Goal: Communication & Community: Participate in discussion

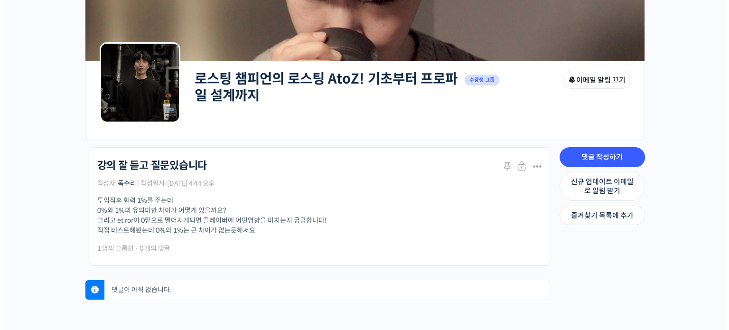
scroll to position [180, 0]
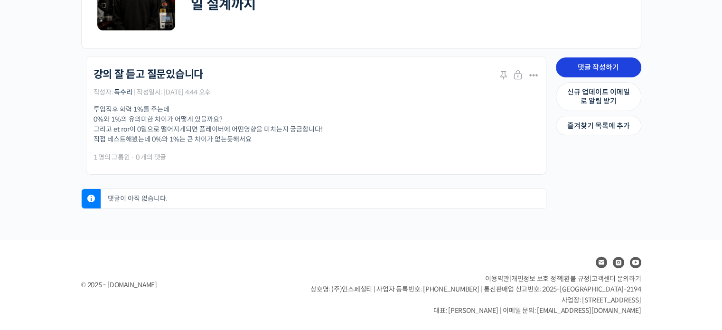
click at [594, 65] on link "댓글 작성하기" at bounding box center [598, 67] width 85 height 20
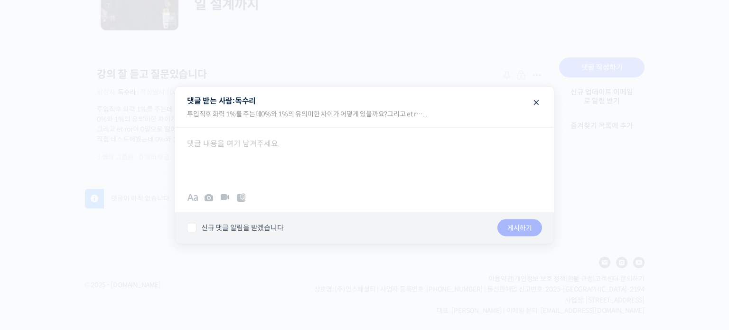
click at [235, 151] on div at bounding box center [364, 155] width 379 height 57
click at [539, 100] on span at bounding box center [535, 101] width 11 height 17
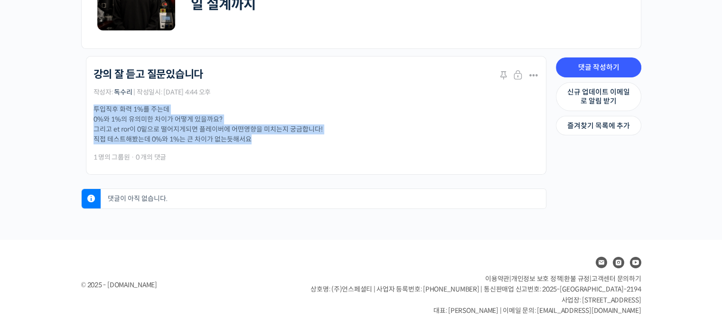
drag, startPoint x: 258, startPoint y: 138, endPoint x: 88, endPoint y: 108, distance: 173.0
click at [88, 108] on li "로스팅 챔피언의 로스팅 AtoZ! 기초부터 프로파일 설계까지 강의 잘 듣고 질문있습니다 Stick 닫기 수정하기 닫기 Stick Merge 스…" at bounding box center [316, 115] width 460 height 119
copy p "투입직후 화력 1%를 주는데 0%와 1%의 유의미한 차이가 어떻게 있을까요? 그리고 et ror이 0밑으로 떨어지게되면 플레이버에 어떤영향을 …"
click at [599, 68] on link "댓글 작성하기" at bounding box center [598, 67] width 85 height 20
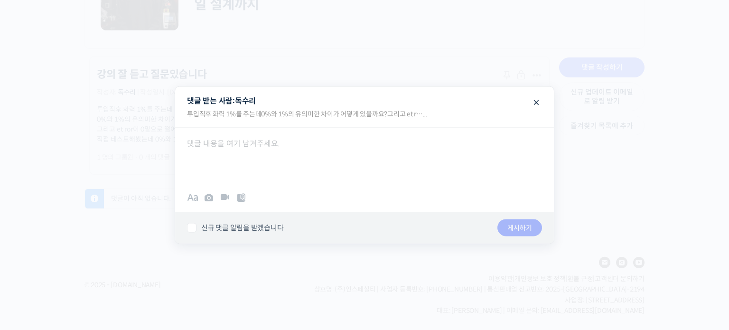
click at [313, 163] on div at bounding box center [364, 155] width 379 height 57
paste div
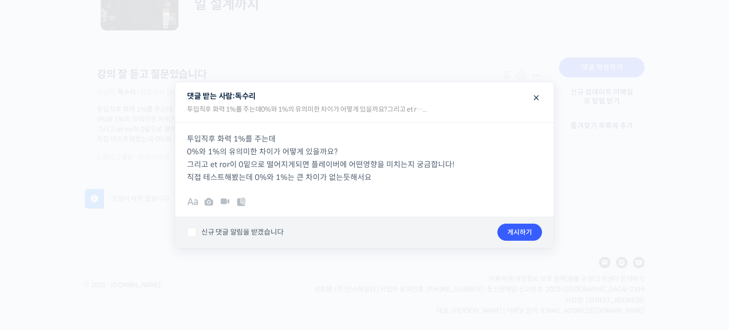
click at [382, 177] on p "투입직후 화력 1%를 주는데 0%와 1%의 유의미한 차이가 어떻게 있을까요? 그리고 et ror이 0밑으로 떨어지게되면 플레이버에 어떤영향을 …" at bounding box center [364, 157] width 355 height 51
click at [186, 140] on div "투입직후 화력 1%를 주는데 0%와 1%의 유의미한 차이가 어떻게 있을까요? 그리고 et ror이 0밑으로 떨어지게되면 플레이버에 어떤영향을 …" at bounding box center [364, 152] width 379 height 61
click at [386, 174] on p "Q. 투입직후 화력 1%를 주는데 0%와 1%의 유의미한 차이가 어떻게 있을까요? 그리고 et ror이 0밑으로 떨어지게되면 플레이버에 어떤영…" at bounding box center [364, 157] width 355 height 51
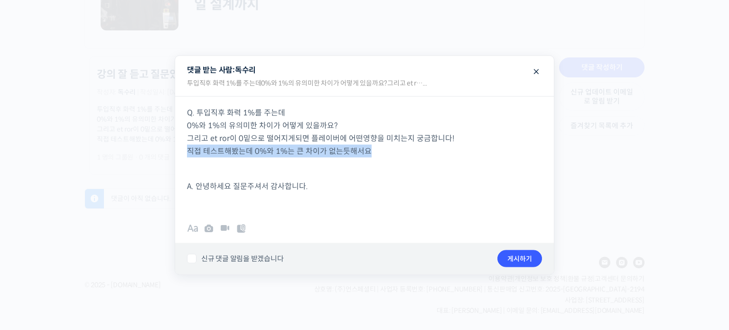
drag, startPoint x: 367, startPoint y: 149, endPoint x: 188, endPoint y: 149, distance: 178.4
click at [188, 149] on p "Q. 투입직후 화력 1%를 주는데 0%와 1%의 유의미한 차이가 어떻게 있을까요? 그리고 et ror이 0밑으로 떨어지게되면 플레이버에 어떤영…" at bounding box center [364, 131] width 355 height 51
copy p "직접 테스트해봤는데 0%와 1%는 큰 차이가 없는듯해서요"
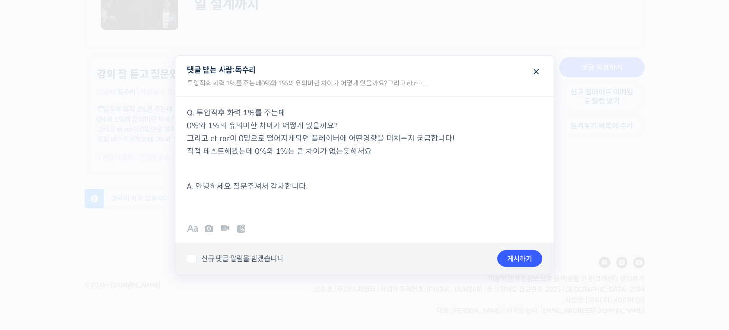
click at [343, 125] on p "Q. 투입직후 화력 1%를 주는데 0%와 1%의 유의미한 차이가 어떻게 있을까요? 그리고 et ror이 0밑으로 떨어지게되면 플레이버에 어떤영…" at bounding box center [364, 131] width 355 height 51
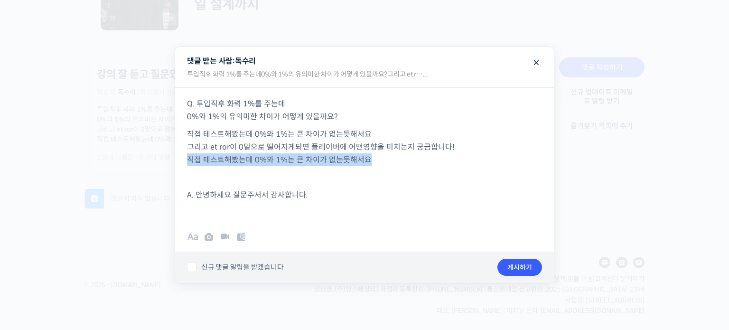
drag, startPoint x: 376, startPoint y: 163, endPoint x: 190, endPoint y: 164, distance: 185.5
click at [188, 164] on p "직접 테스트해봤는데 0%와 1%는 큰 차이가 없는듯해서요 그리고 et ror이 0밑으로 떨어지게되면 플레이버에 어떤영향을 미치는지 궁금합니다!…" at bounding box center [364, 147] width 355 height 38
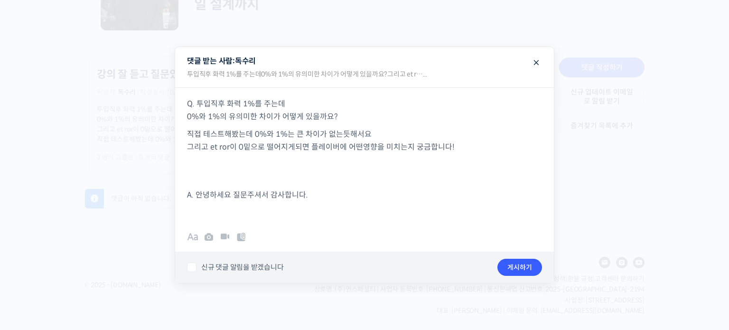
click at [211, 116] on p "Q. 투입직후 화력 1%를 주는데 0%와 1%의 유의미한 차이가 어떻게 있을까요?" at bounding box center [364, 110] width 355 height 26
click at [200, 125] on div "Q. 투입직후 화력 1%를 주는데 0%와 1%의 유의미한 차이가 어떻게 있을까요? 직접 테스트해봤는데 0%와 1%는 큰 차이가 없는듯해서요 그…" at bounding box center [364, 152] width 379 height 131
click at [187, 148] on p "직접 테스트해봤는데 0%와 1%는 큰 차이가 없는듯해서요 그리고 et ror이 0밑으로 떨어지게되면 플레이버에 어떤영향을 미치는지 궁금합니다!" at bounding box center [364, 147] width 355 height 38
click at [255, 159] on p "직접 테스트해봤는데 0%와 1%는 큰 차이가 없는듯해서요 그리고 et ror이 0밑으로 떨어지게되면 플레이버에 어떤영향을 미치는지 궁금합니다!" at bounding box center [364, 147] width 355 height 38
click at [198, 184] on p at bounding box center [364, 177] width 355 height 13
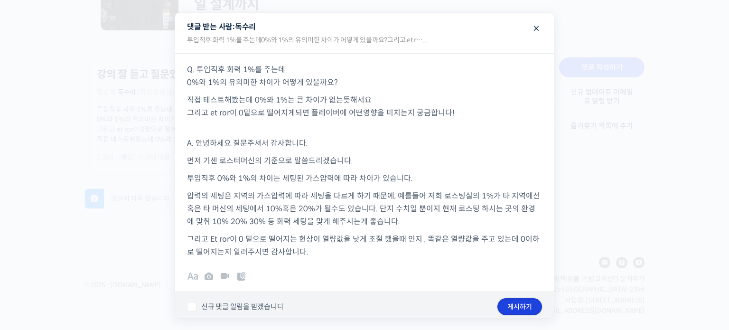
click at [512, 301] on button "게시하기" at bounding box center [519, 306] width 45 height 17
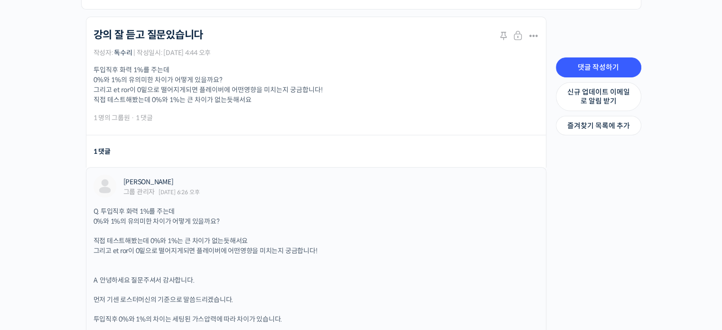
scroll to position [222, 0]
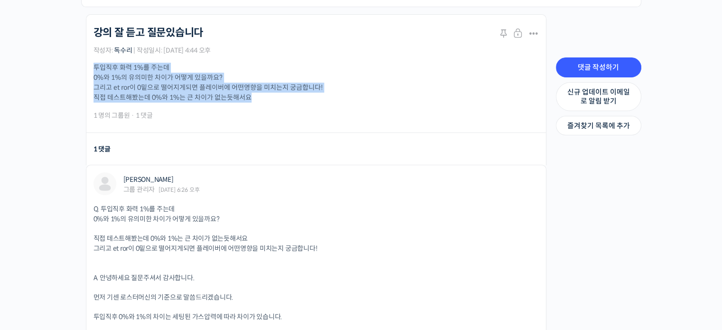
drag, startPoint x: 251, startPoint y: 99, endPoint x: 85, endPoint y: 70, distance: 168.7
click at [86, 70] on li "로스팅 챔피언의 로스팅 AtoZ! 기초부터 프로파일 설계까지 강의 잘 듣고 질문있습니다 Stick 닫기 수정하기 닫기 Stick Merge 스…" at bounding box center [316, 73] width 460 height 119
click at [344, 102] on p "투입직후 화력 1%를 주는데 0%와 1%의 유의미한 차이가 어떻게 있을까요? 그리고 et ror이 0밑으로 떨어지게되면 플레이버에 어떤영향을 …" at bounding box center [315, 83] width 445 height 40
click at [344, 87] on p "투입직후 화력 1%를 주는데 0%와 1%의 유의미한 차이가 어떻게 있을까요? 그리고 et ror이 0밑으로 떨어지게되면 플레이버에 어떤영향을 …" at bounding box center [315, 83] width 445 height 40
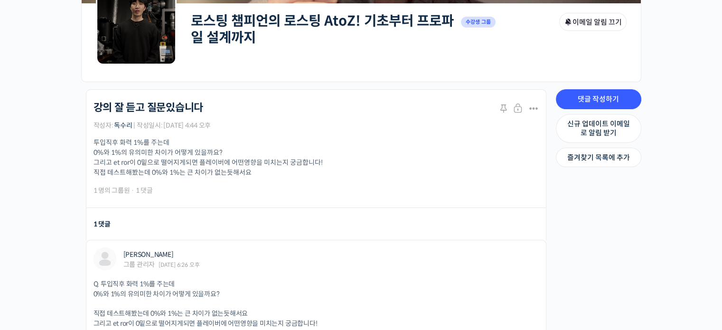
scroll to position [0, 0]
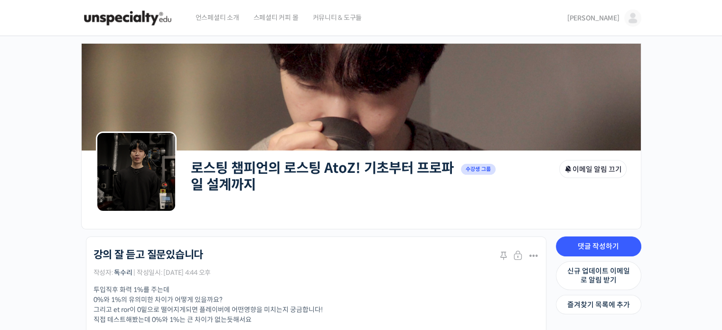
click at [167, 24] on img at bounding box center [127, 18] width 93 height 28
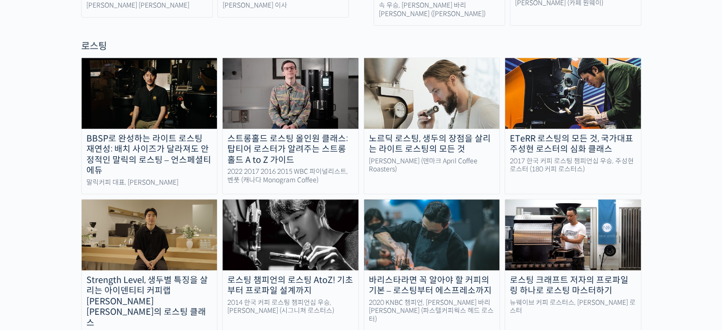
scroll to position [807, 0]
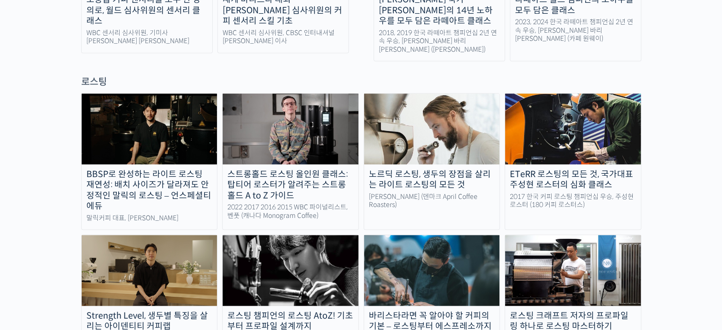
click at [281, 310] on div "로스팅 챔피언의 로스팅 AtoZ! 기초부터 프로파일 설계까지" at bounding box center [291, 320] width 136 height 21
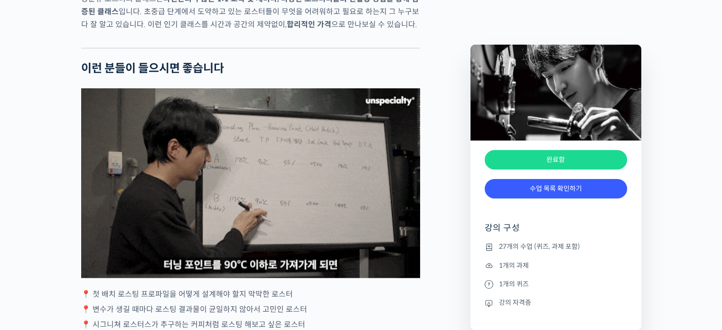
scroll to position [2040, 0]
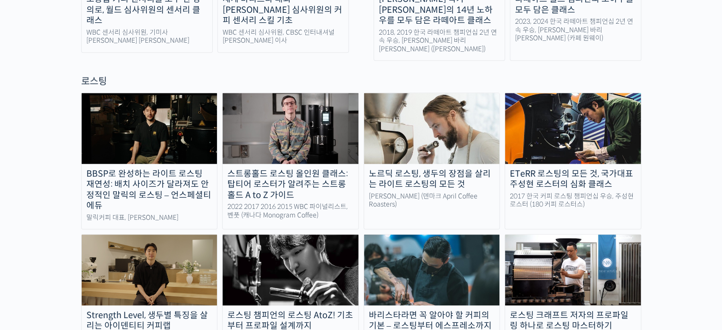
click at [158, 241] on img at bounding box center [150, 269] width 136 height 70
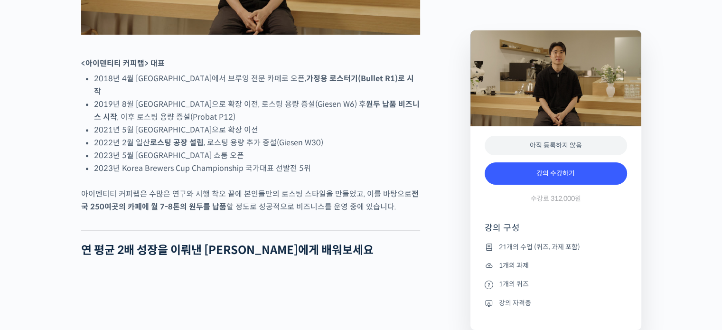
scroll to position [617, 0]
